Goal: Book appointment/travel/reservation

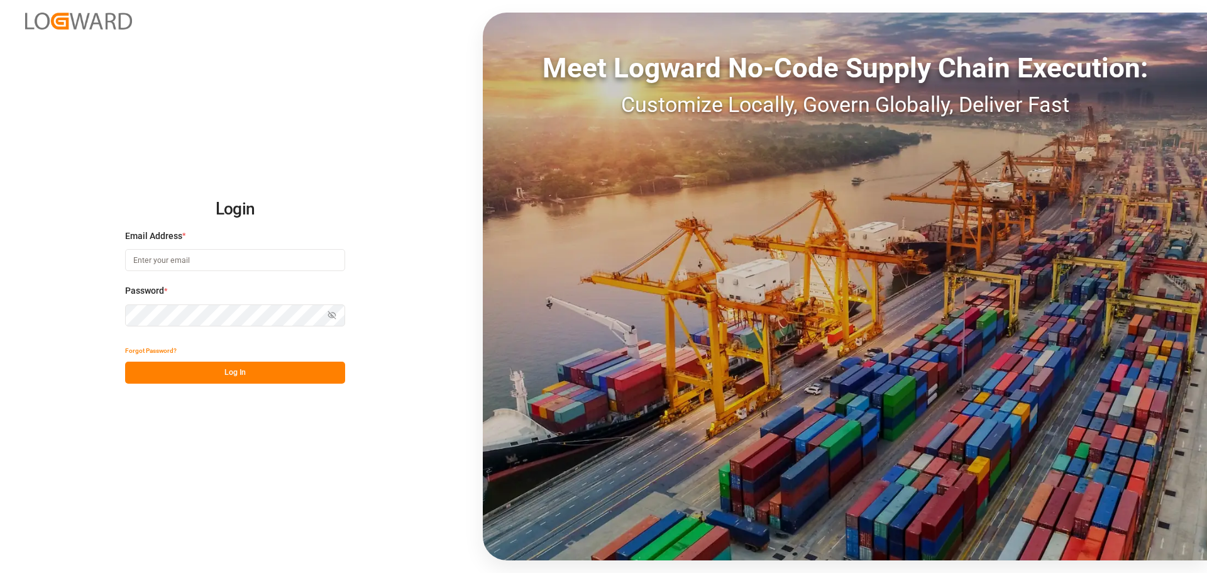
click at [239, 251] on input at bounding box center [235, 260] width 220 height 22
type input "[PERSON_NAME][EMAIL_ADDRESS][DOMAIN_NAME]"
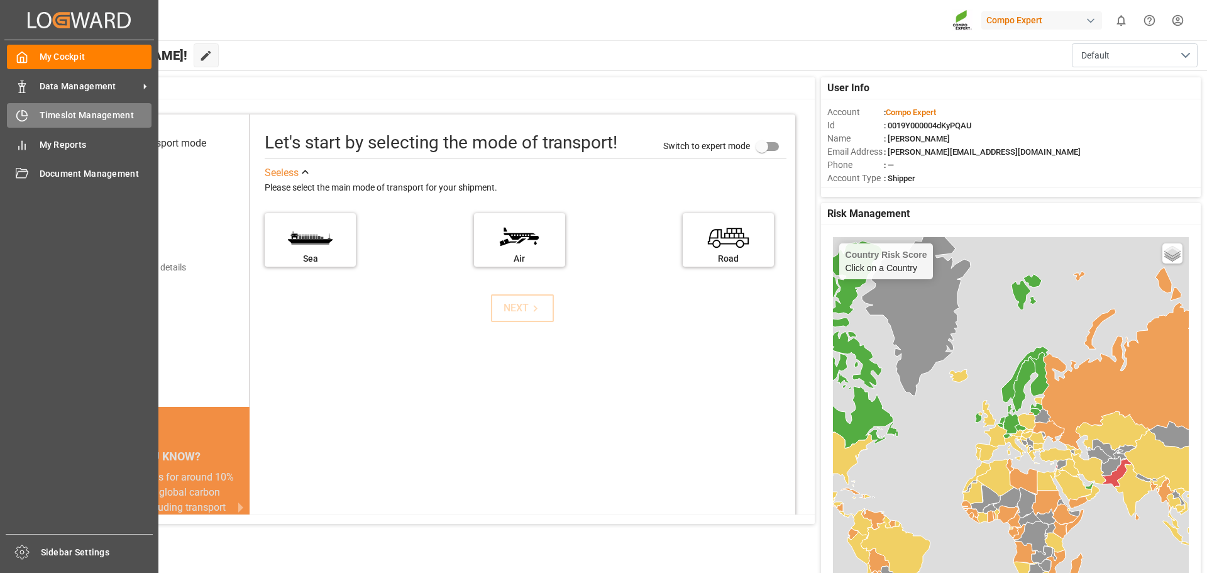
click at [13, 114] on div at bounding box center [17, 115] width 21 height 13
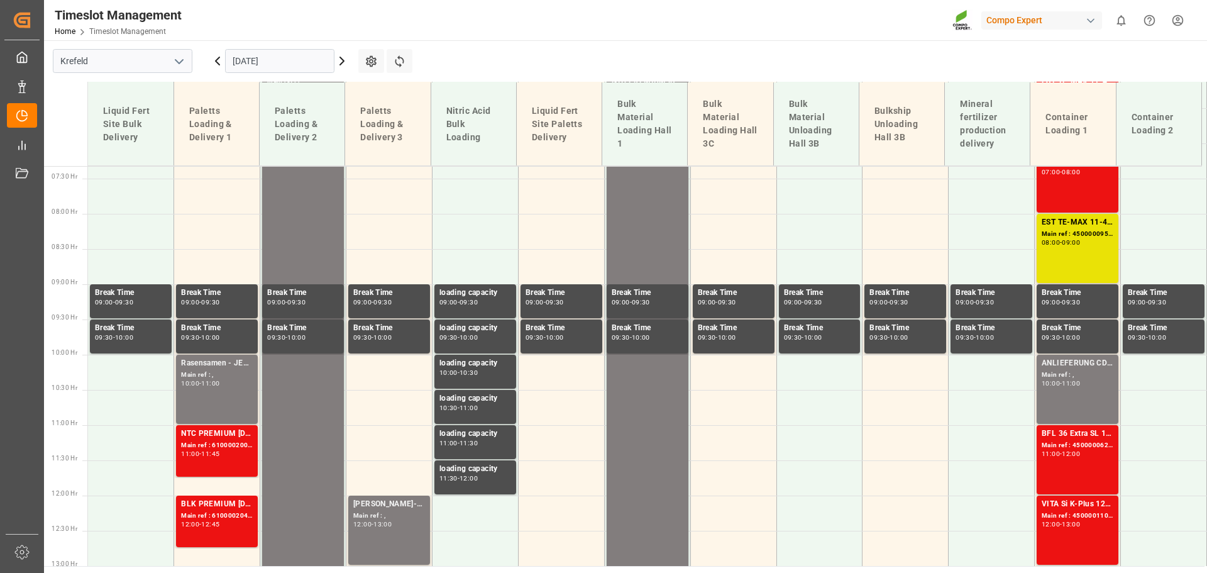
scroll to position [524, 0]
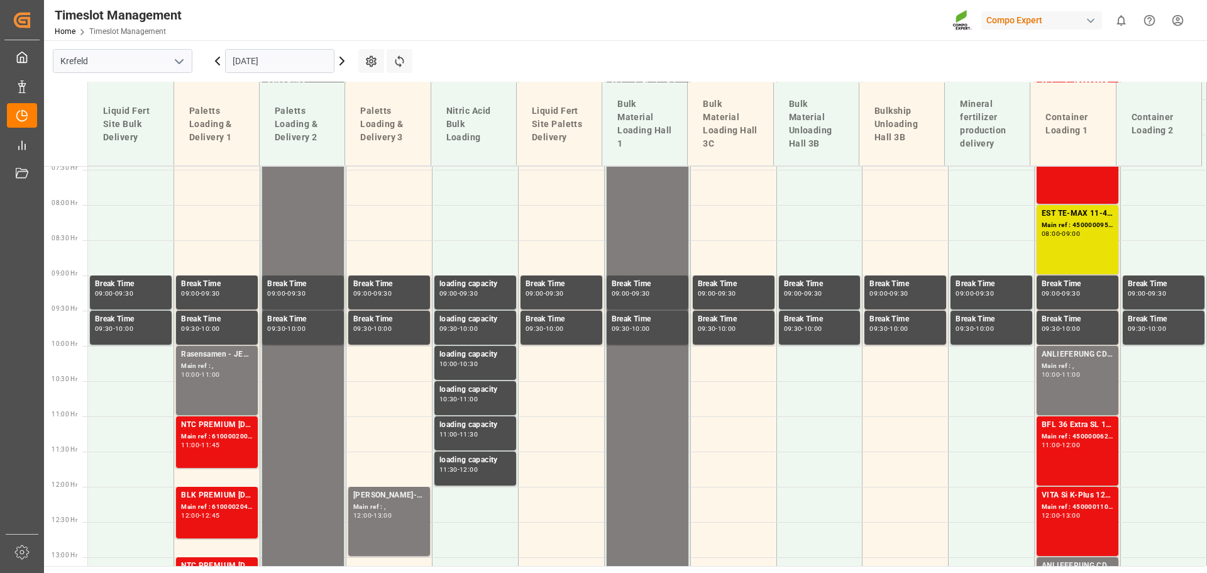
click at [266, 62] on input "[DATE]" at bounding box center [279, 61] width 109 height 24
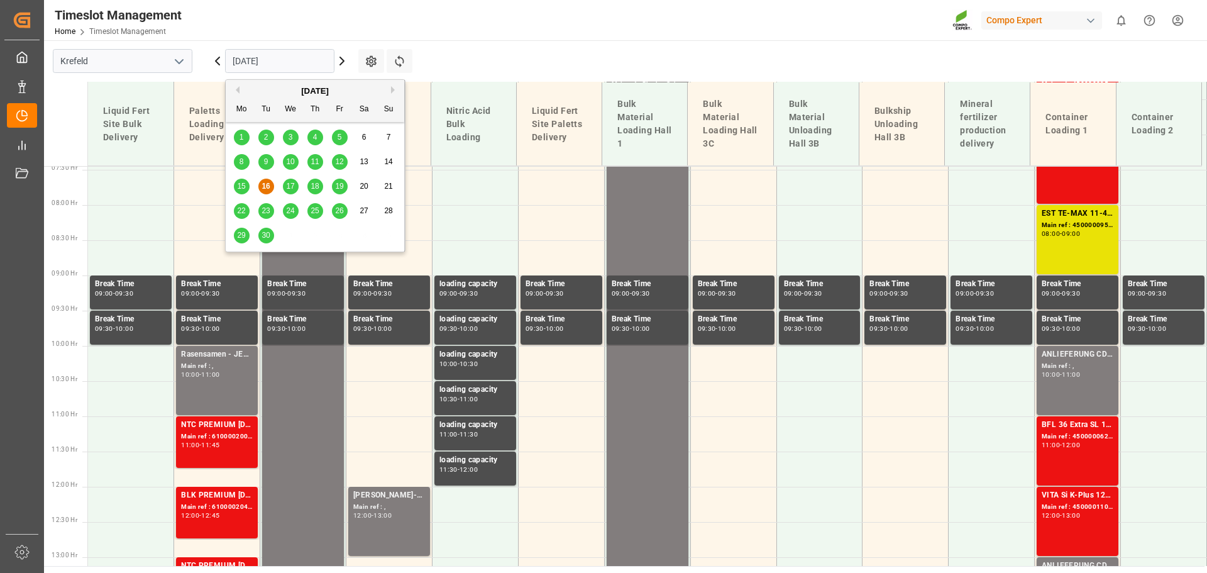
click at [302, 187] on div "15 16 17 18 19 20 21" at bounding box center [315, 186] width 172 height 25
click at [290, 187] on span "17" at bounding box center [290, 186] width 8 height 9
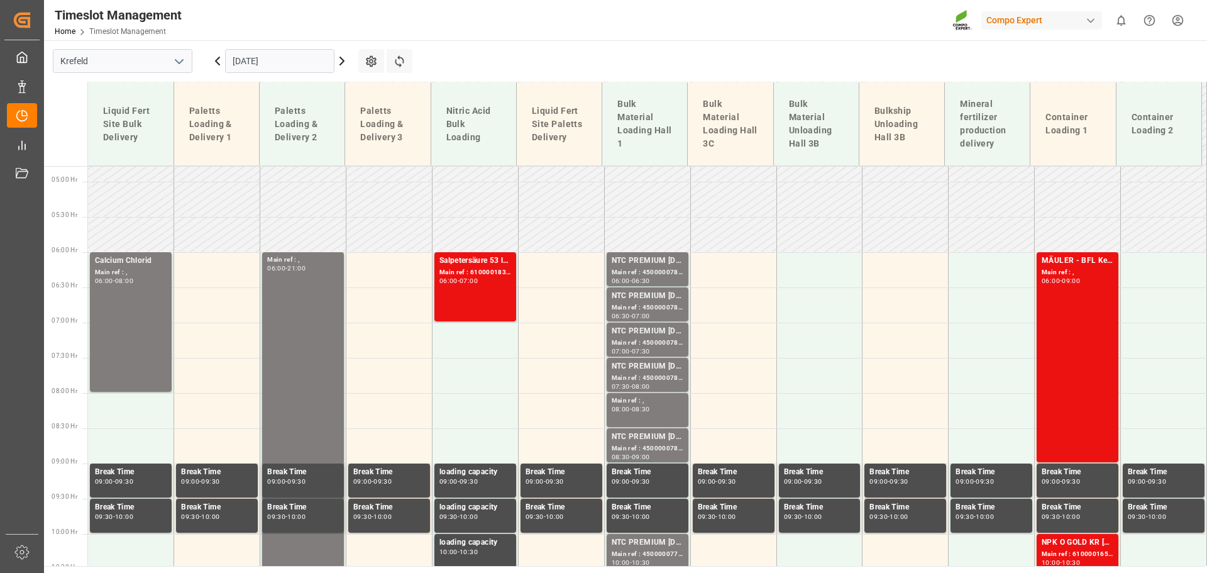
scroll to position [336, 0]
click at [658, 270] on div "Main ref : 4500000784, 2000000504" at bounding box center [648, 273] width 72 height 11
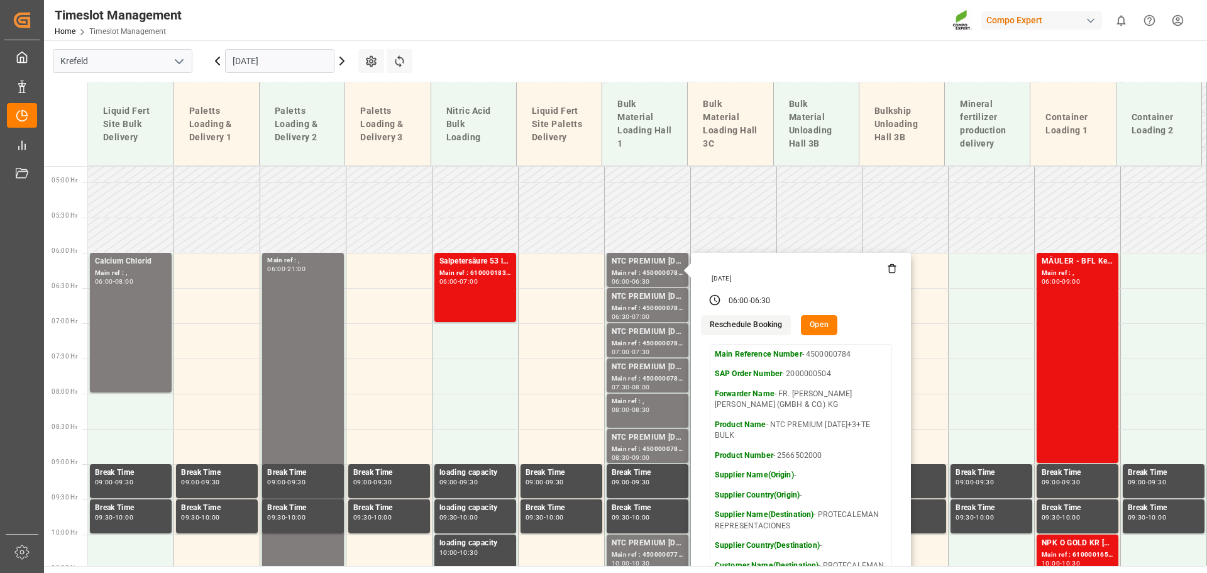
click at [815, 322] on button "Open" at bounding box center [819, 325] width 36 height 20
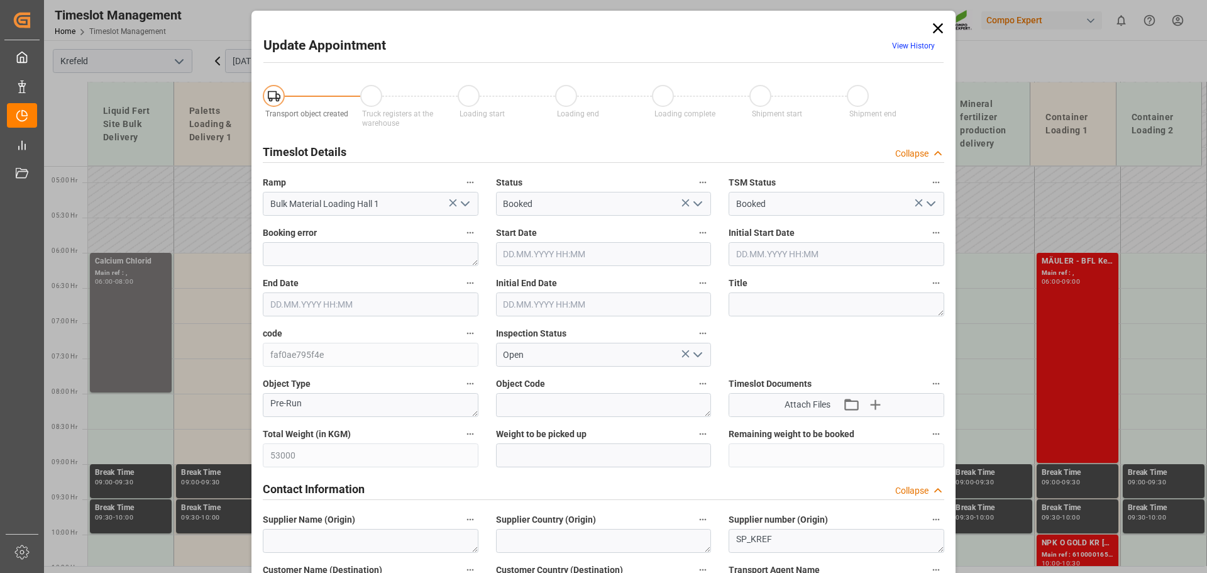
type input "53000"
type input "0"
type input "[DATE] 06:00"
type input "[DATE] 06:30"
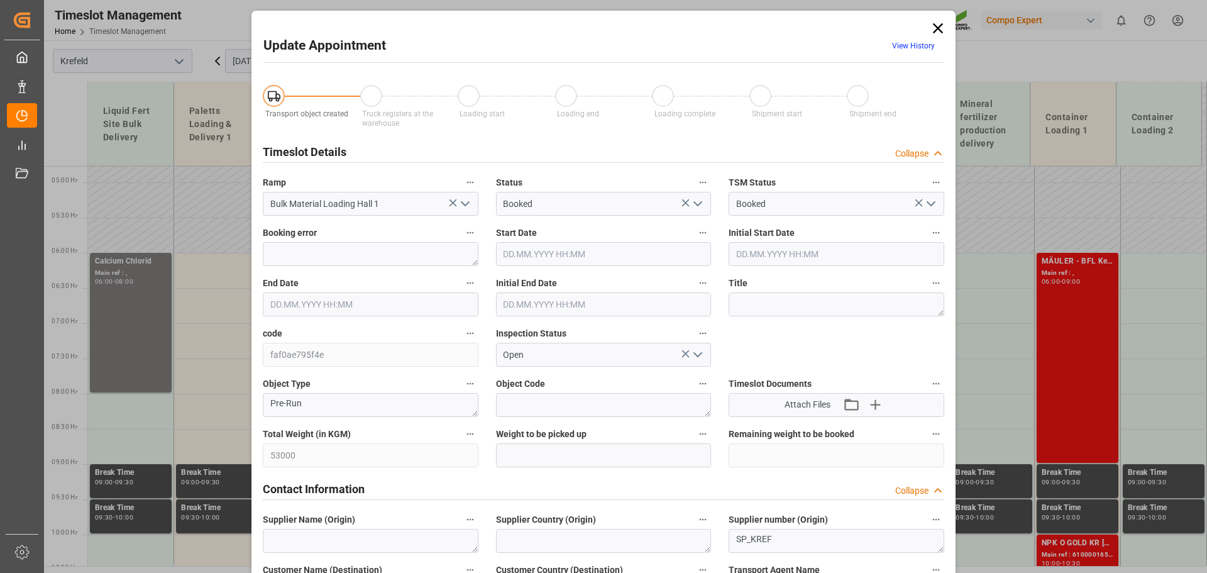
type input "[DATE] 06:30"
type input "[DATE] 07:09"
click at [937, 26] on icon at bounding box center [938, 28] width 10 height 10
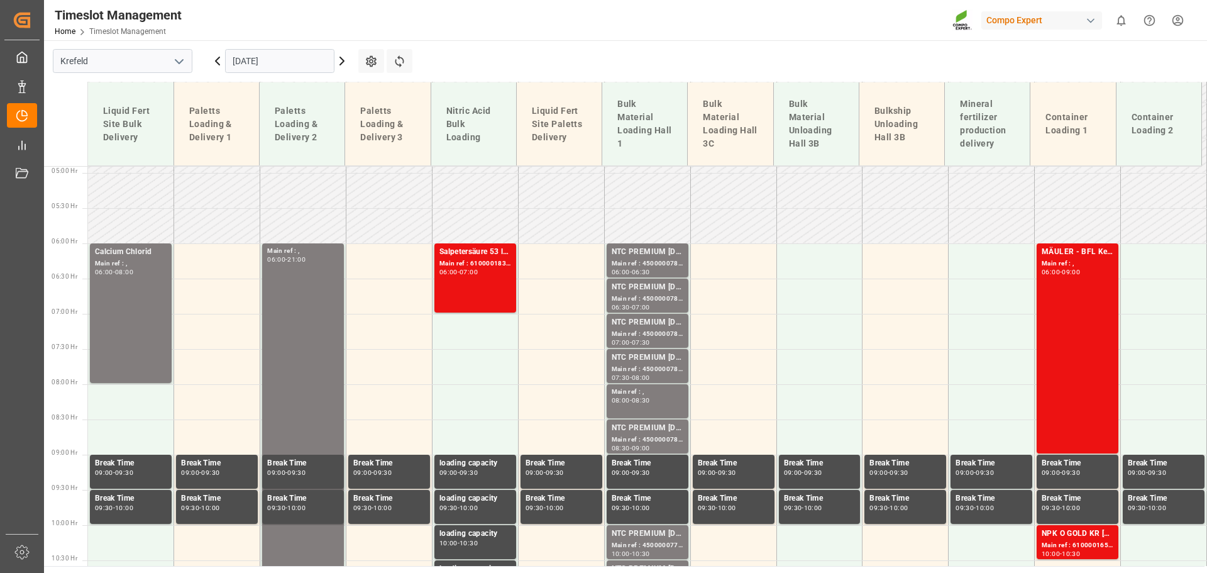
scroll to position [377, 0]
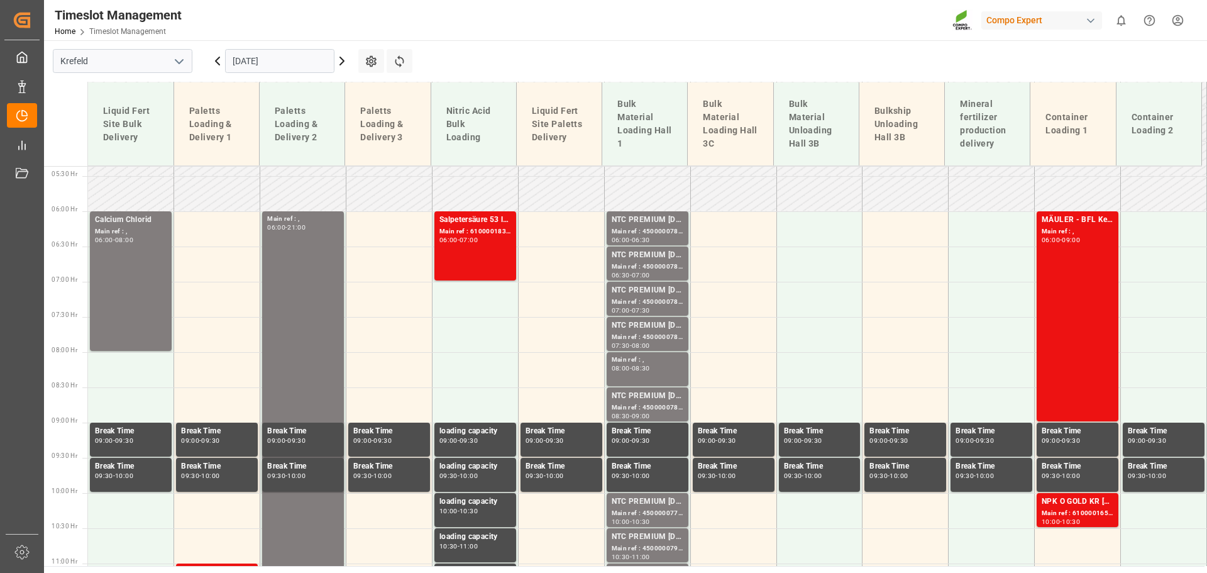
drag, startPoint x: 253, startPoint y: 57, endPoint x: 241, endPoint y: 65, distance: 14.7
click at [253, 57] on input "[DATE]" at bounding box center [279, 61] width 109 height 24
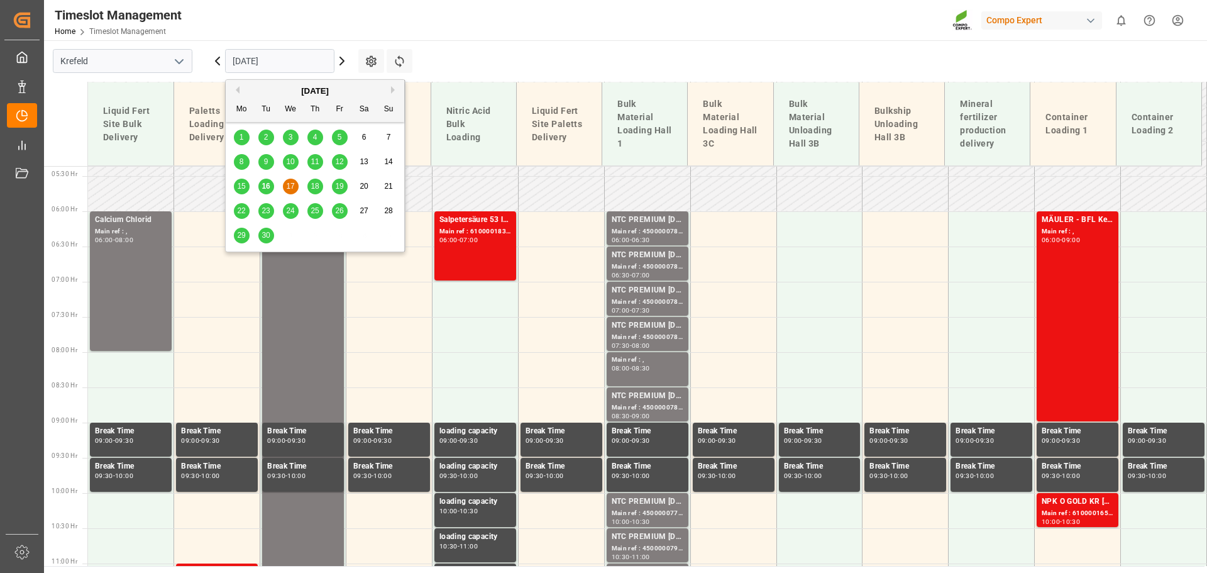
click at [268, 189] on span "16" at bounding box center [265, 186] width 8 height 9
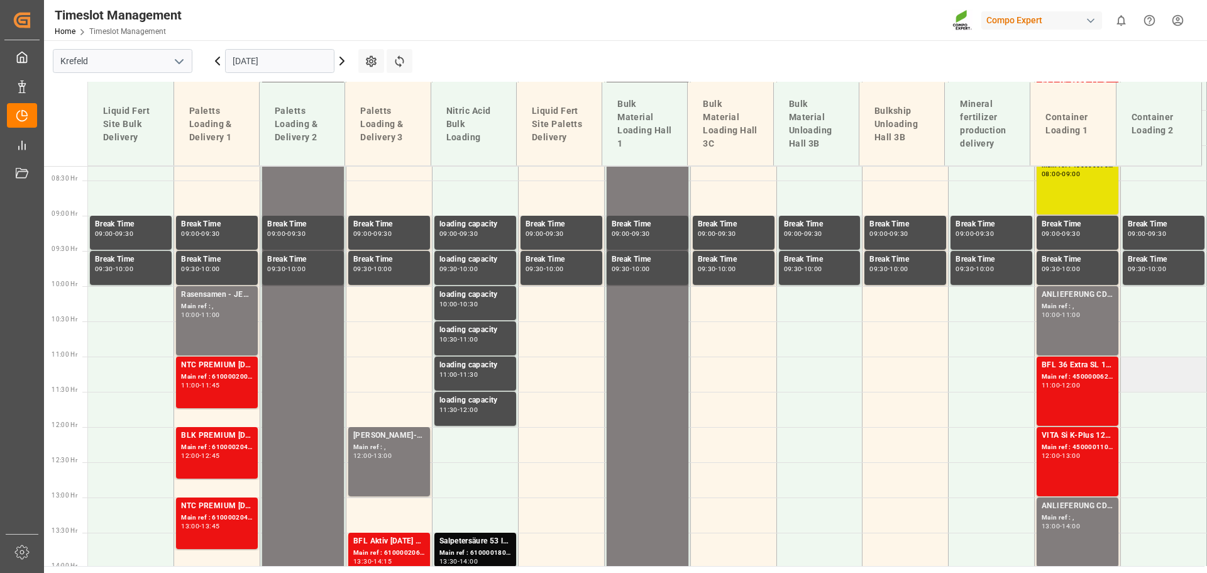
scroll to position [586, 0]
